Goal: Information Seeking & Learning: Learn about a topic

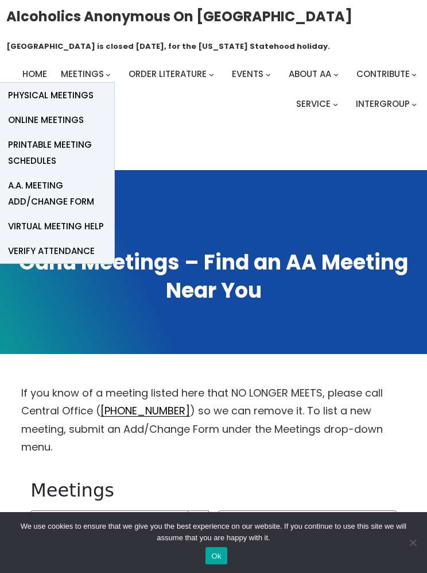
click at [59, 125] on span "Online Meetings" at bounding box center [46, 120] width 76 height 16
click at [75, 119] on span "Online Meetings" at bounding box center [46, 120] width 76 height 16
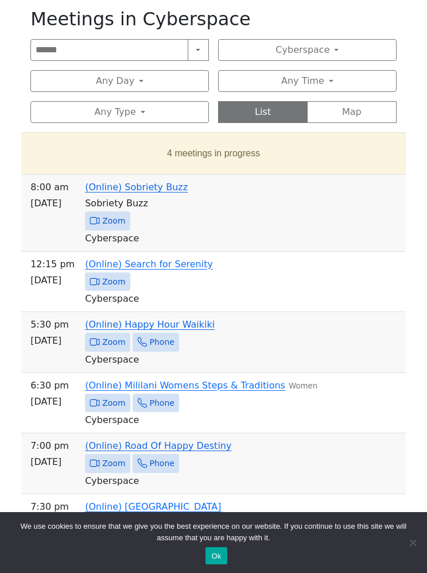
scroll to position [468, 0]
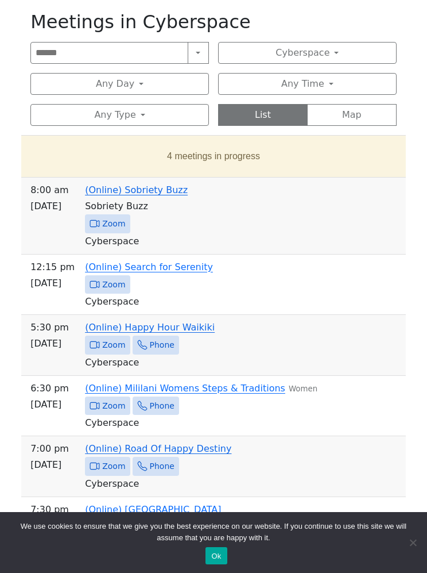
click at [234, 140] on button "4 meetings in progress" at bounding box center [213, 156] width 366 height 32
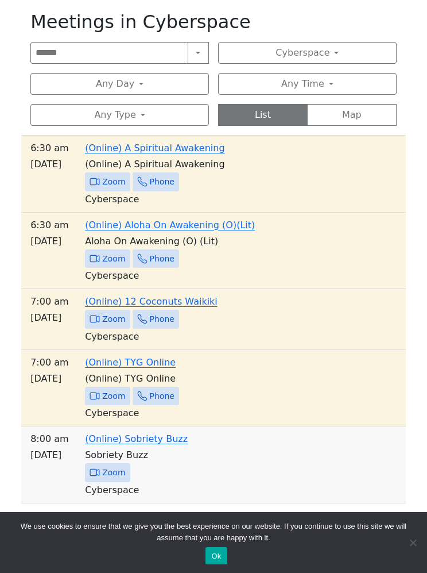
click at [108, 312] on span "Zoom" at bounding box center [113, 319] width 23 height 14
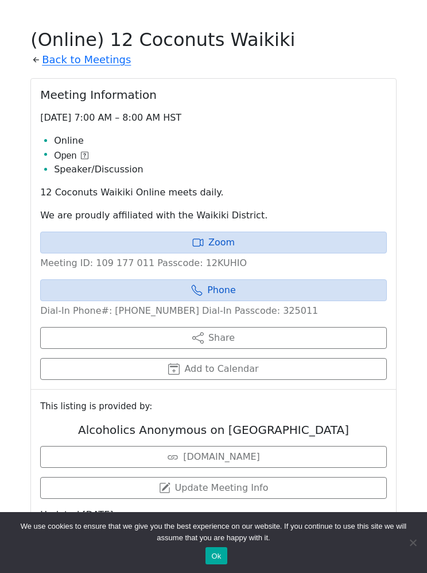
click at [219, 231] on link "Zoom" at bounding box center [213, 242] width 347 height 22
